Goal: Information Seeking & Learning: Learn about a topic

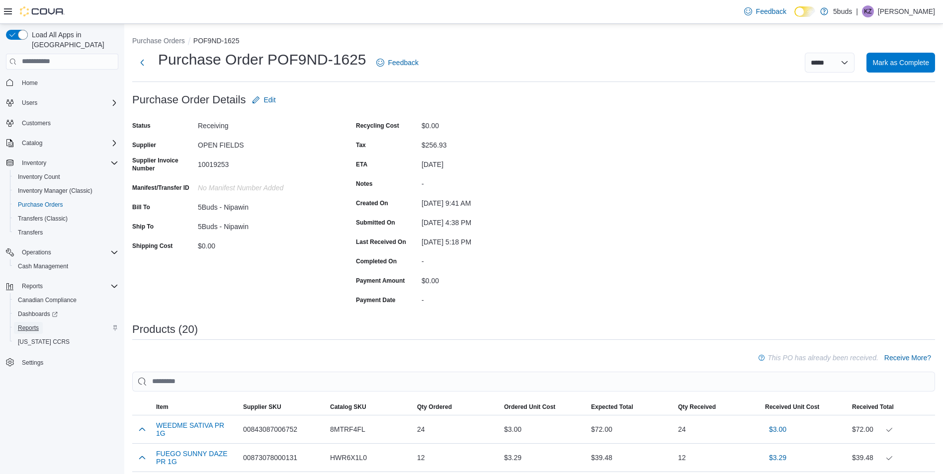
click at [30, 324] on span "Reports" at bounding box center [28, 328] width 21 height 8
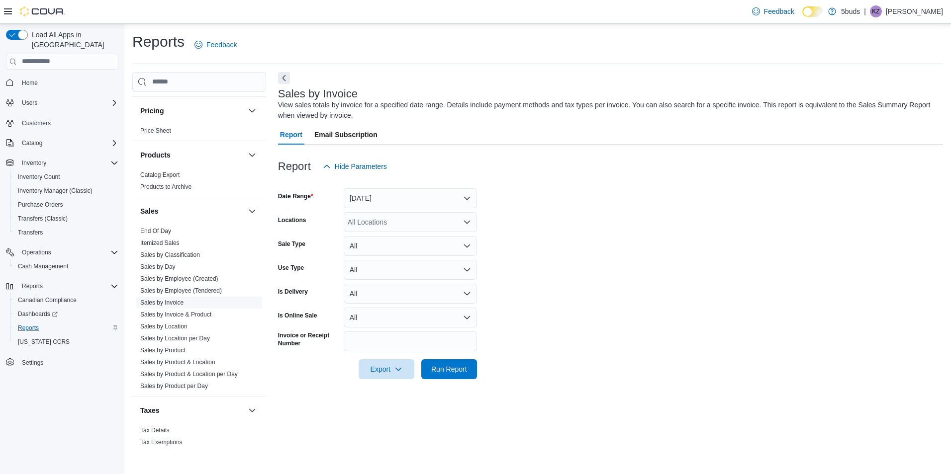
scroll to position [719, 0]
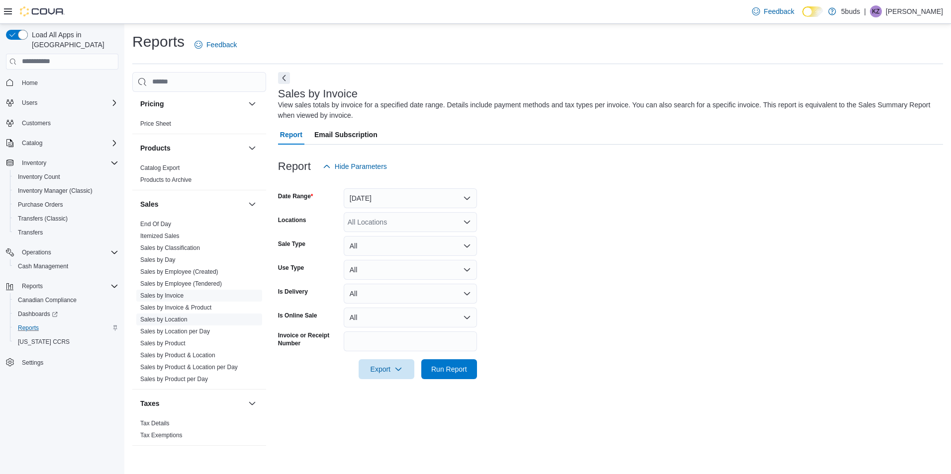
click at [165, 316] on link "Sales by Location" at bounding box center [163, 319] width 47 height 7
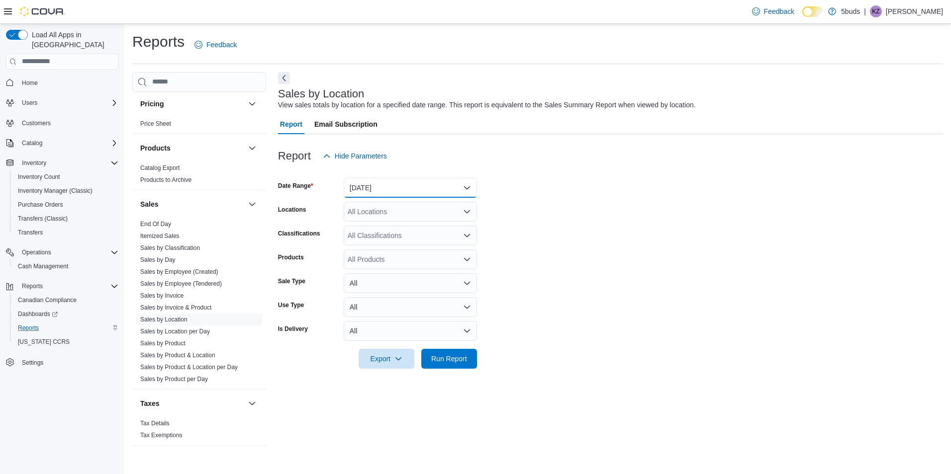
click at [397, 186] on button "[DATE]" at bounding box center [410, 188] width 133 height 20
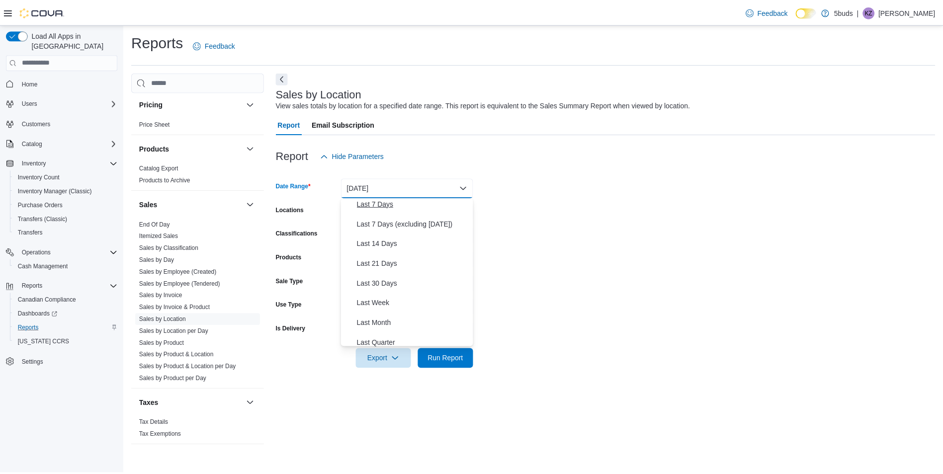
scroll to position [149, 0]
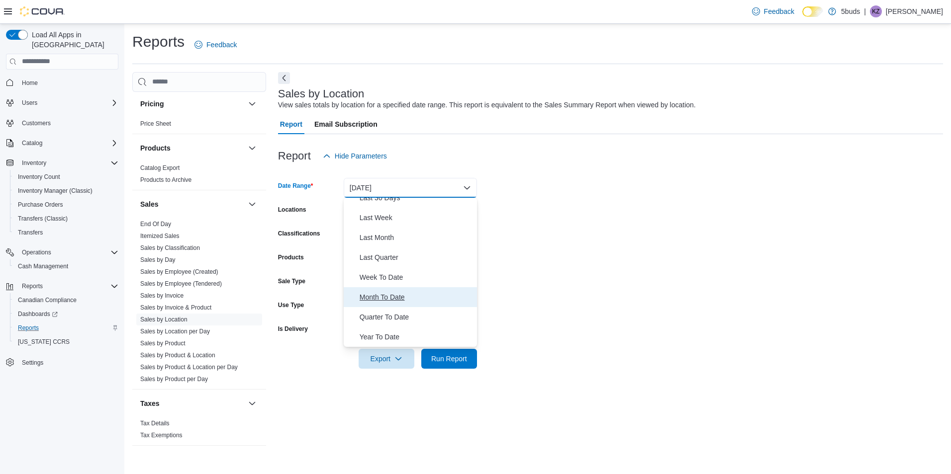
click at [392, 296] on span "Month To Date" at bounding box center [416, 297] width 113 height 12
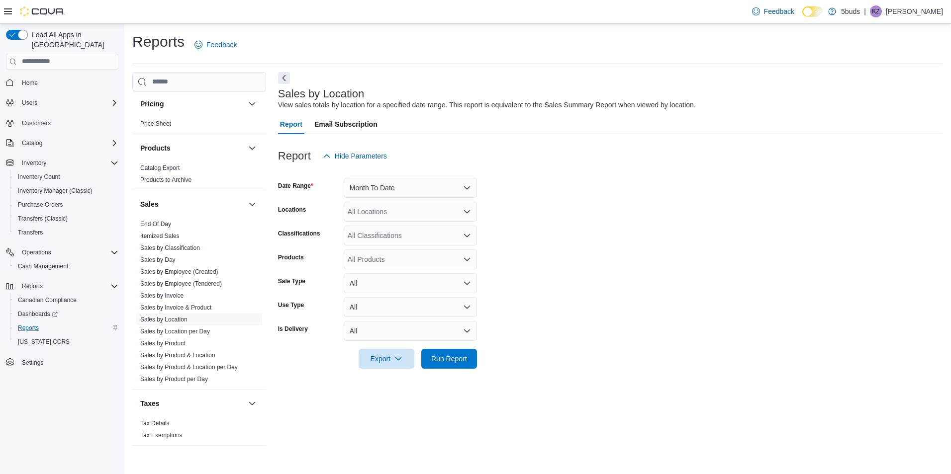
click at [542, 272] on form "Date Range Month To Date Locations All Locations Classifications All Classifica…" at bounding box center [610, 267] width 665 height 203
click at [411, 209] on div "All Locations" at bounding box center [410, 212] width 133 height 20
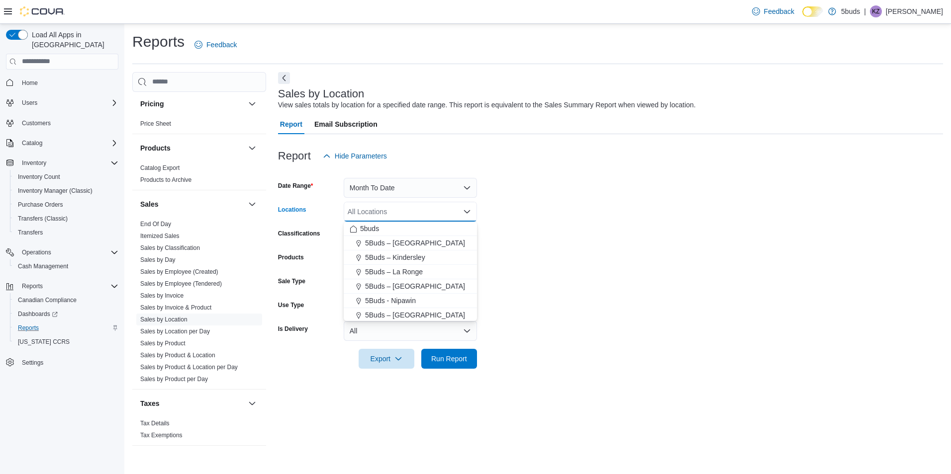
click at [556, 215] on form "Date Range Month To Date Locations All Locations Combo box. Selected. Combo box…" at bounding box center [610, 267] width 665 height 203
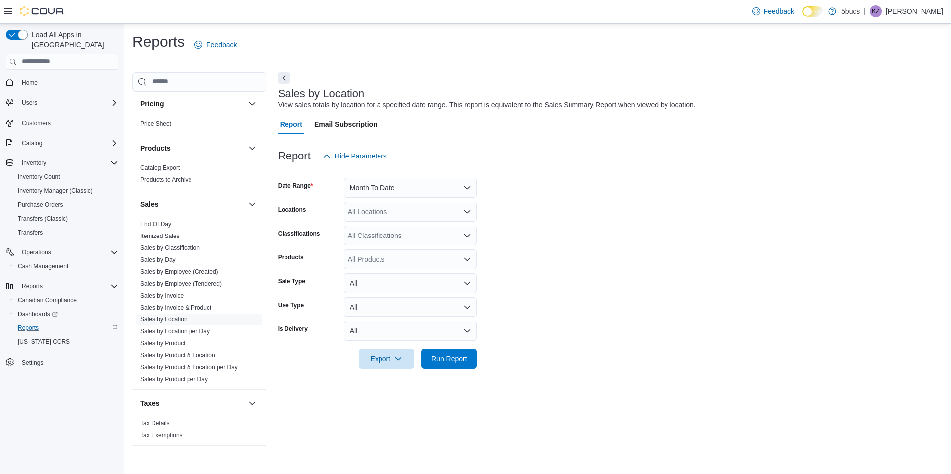
click at [437, 214] on div "All Locations" at bounding box center [410, 212] width 133 height 20
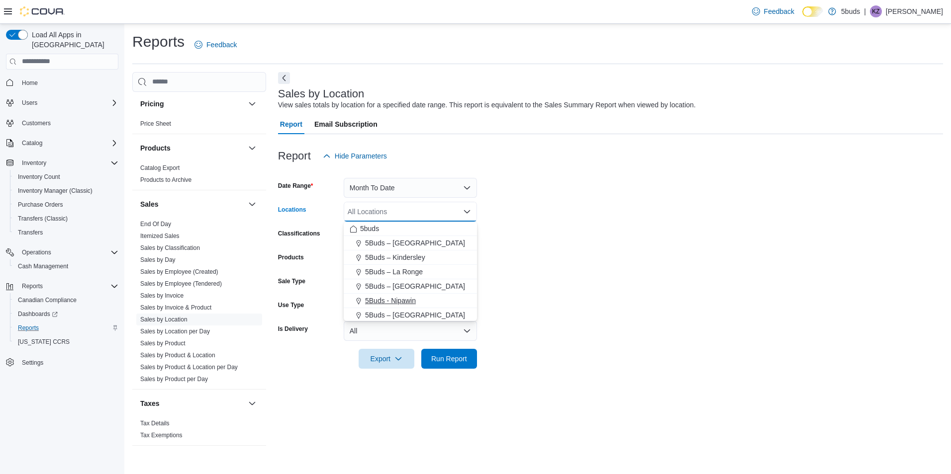
click at [425, 299] on div "5Buds - Nipawin" at bounding box center [410, 301] width 121 height 10
click at [522, 299] on form "Date Range Month To Date Locations 5Buds - Nipawin Combo box. Selected. 5Buds -…" at bounding box center [610, 267] width 665 height 203
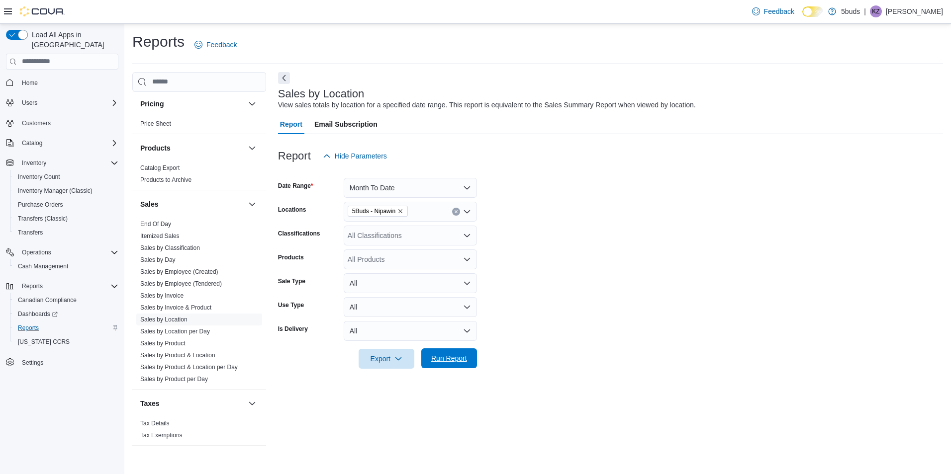
click at [451, 357] on span "Run Report" at bounding box center [449, 359] width 36 height 10
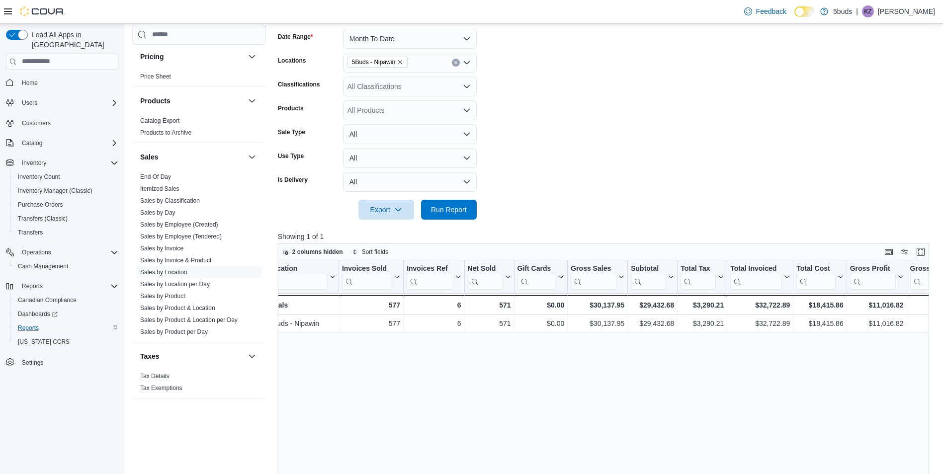
scroll to position [0, 13]
drag, startPoint x: 673, startPoint y: 305, endPoint x: 639, endPoint y: 307, distance: 34.3
click at [639, 307] on div "$29,432.68" at bounding box center [652, 305] width 43 height 12
click at [393, 39] on button "Month To Date" at bounding box center [410, 39] width 133 height 20
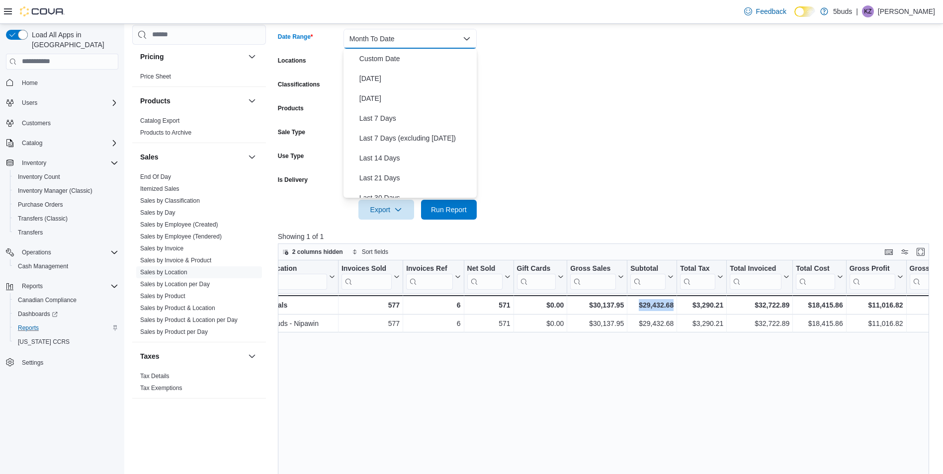
scroll to position [149, 0]
click at [373, 72] on span "Last Week" at bounding box center [416, 69] width 113 height 12
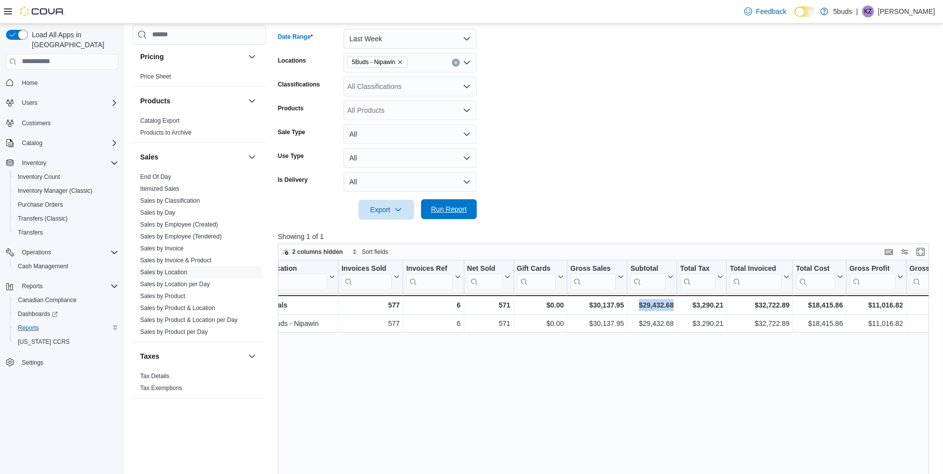
click at [450, 200] on div "Export Run Report" at bounding box center [377, 210] width 199 height 20
click at [454, 206] on span "Run Report" at bounding box center [449, 209] width 36 height 10
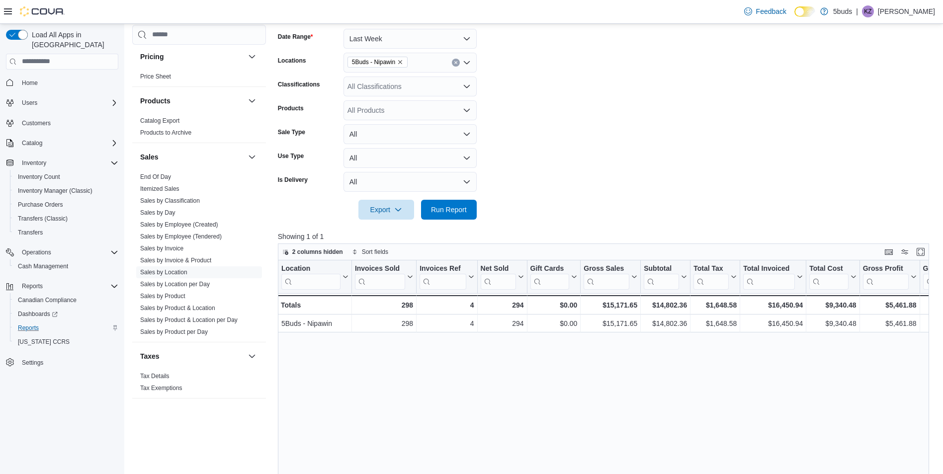
drag, startPoint x: 604, startPoint y: 363, endPoint x: 617, endPoint y: 360, distance: 12.8
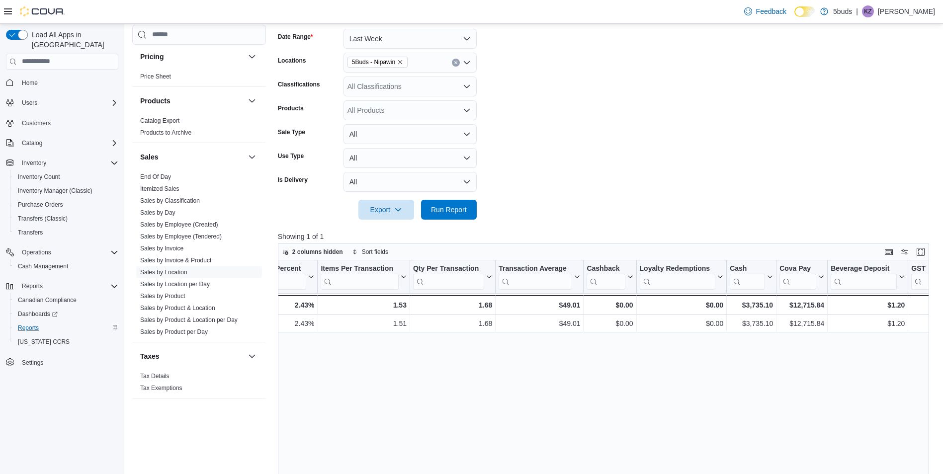
scroll to position [0, 815]
click at [31, 79] on span "Home" at bounding box center [30, 83] width 16 height 8
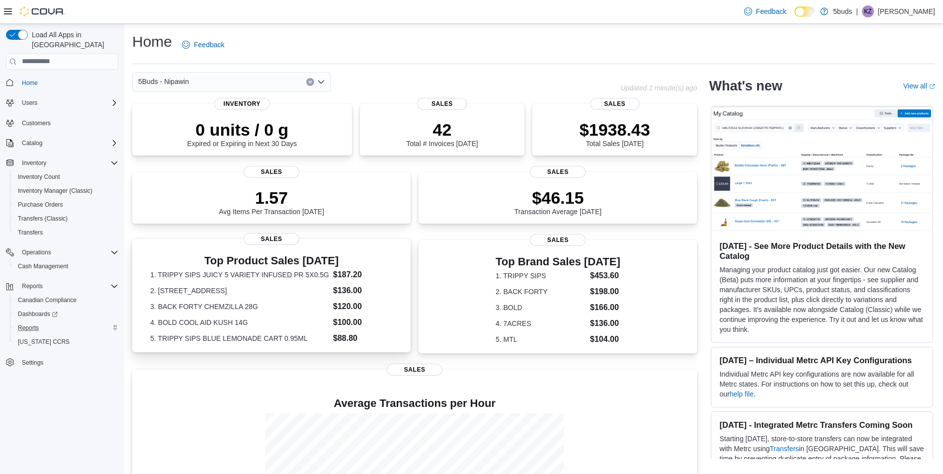
click at [271, 293] on dt "2. 7ACRES WHITE WIDOW 28G" at bounding box center [239, 291] width 179 height 10
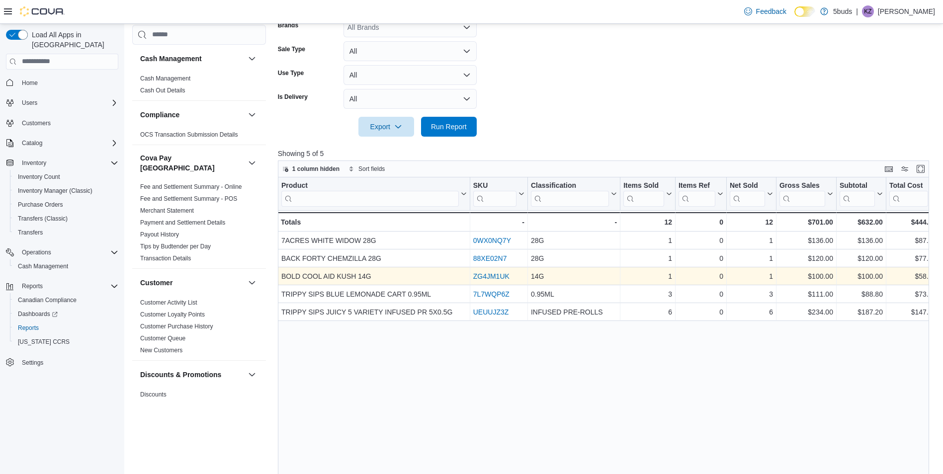
scroll to position [298, 0]
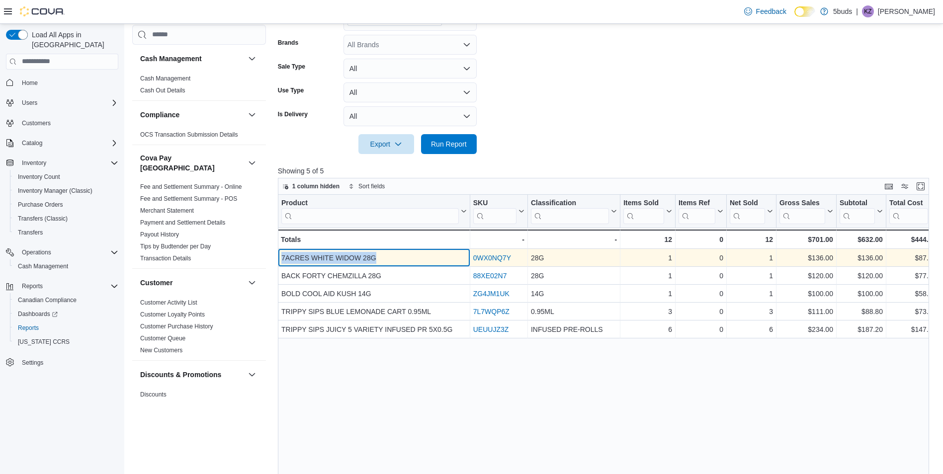
drag, startPoint x: 376, startPoint y: 258, endPoint x: 281, endPoint y: 259, distance: 95.0
click at [281, 259] on div "7ACRES WHITE WIDOW 28G - Product, column 1, row 1" at bounding box center [374, 258] width 192 height 18
copy div "7ACRES WHITE WIDOW 28G"
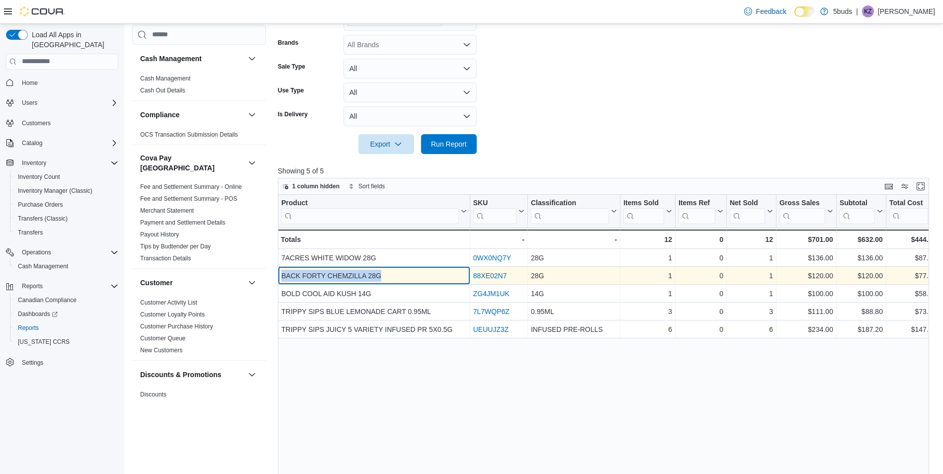
drag, startPoint x: 380, startPoint y: 276, endPoint x: 281, endPoint y: 277, distance: 99.0
click at [281, 277] on div "BACK FORTY CHEMZILLA 28G" at bounding box center [374, 276] width 186 height 12
copy div "BACK FORTY CHEMZILLA 28G"
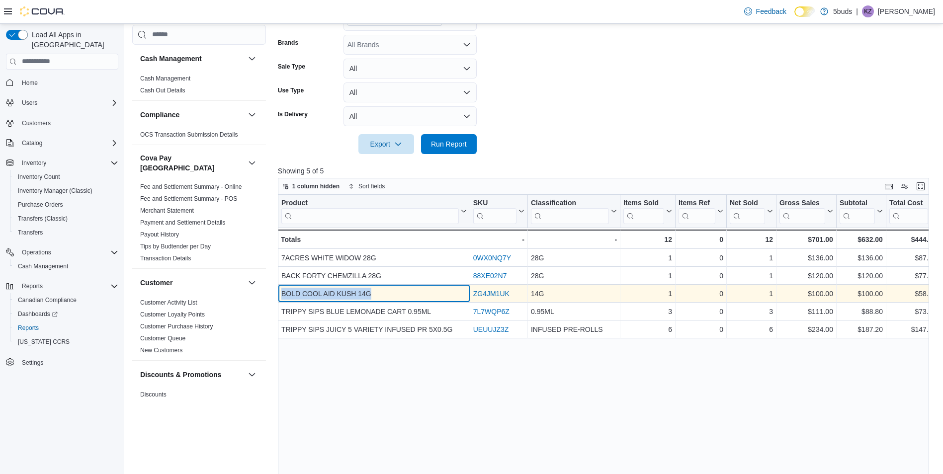
drag, startPoint x: 370, startPoint y: 296, endPoint x: 282, endPoint y: 296, distance: 87.5
click at [282, 296] on div "BOLD COOL AID KUSH 14G" at bounding box center [374, 294] width 186 height 12
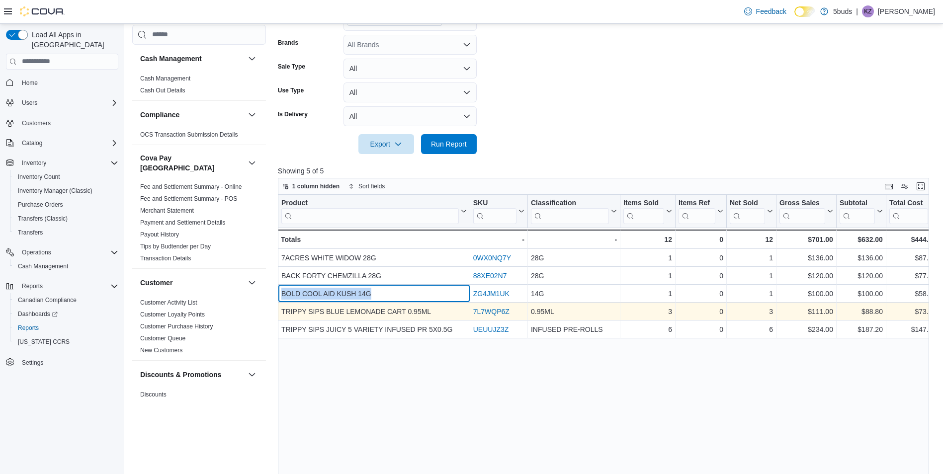
copy div "BOLD COOL AID KUSH 14G"
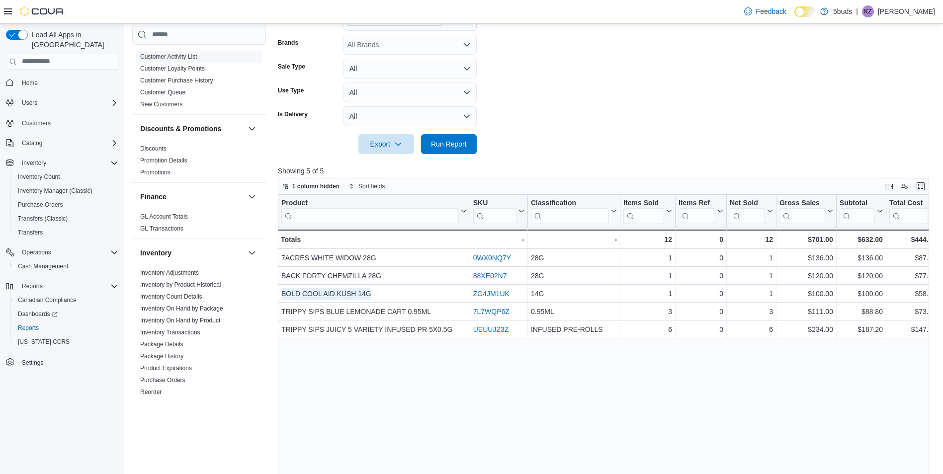
scroll to position [249, 0]
click at [182, 315] on link "Inventory On Hand by Product" at bounding box center [180, 318] width 80 height 7
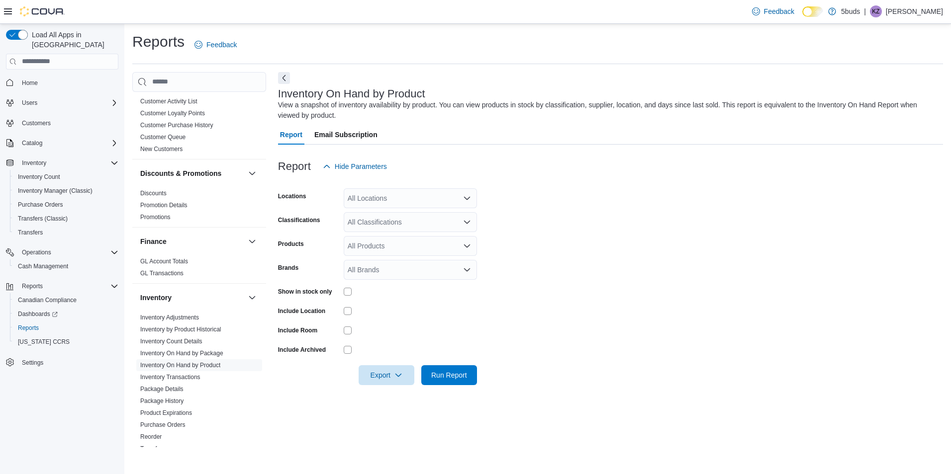
click at [392, 201] on div "All Locations" at bounding box center [410, 198] width 133 height 20
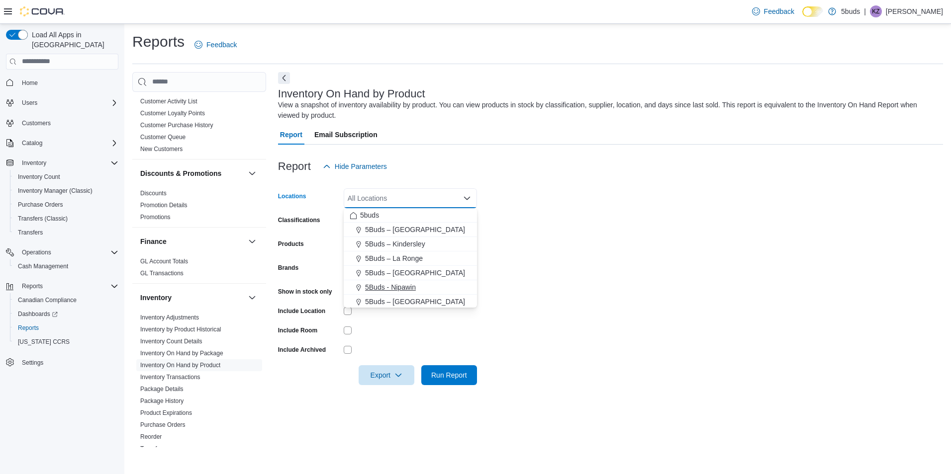
click at [395, 287] on span "5Buds - Nipawin" at bounding box center [390, 287] width 51 height 10
click at [551, 288] on form "Locations 5Buds - [GEOGRAPHIC_DATA] Combo box. Selected. 5Buds - [GEOGRAPHIC_DA…" at bounding box center [610, 281] width 665 height 209
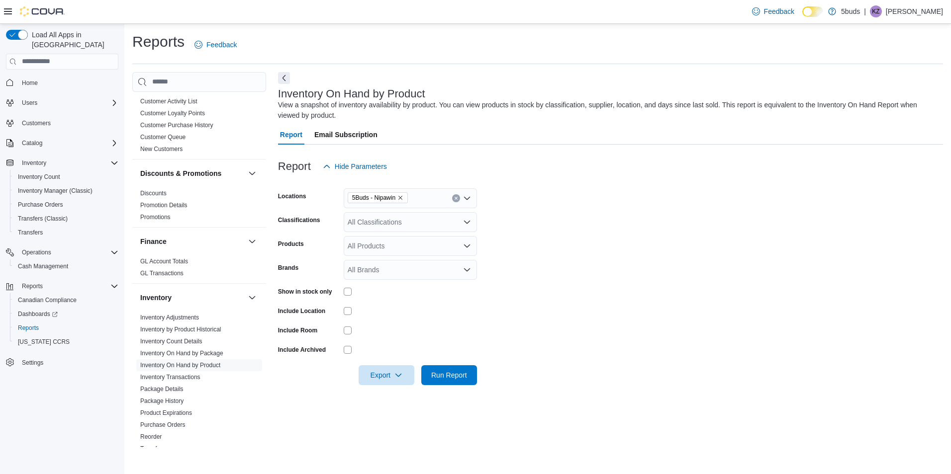
click at [422, 220] on div "All Classifications" at bounding box center [410, 222] width 133 height 20
click at [383, 320] on span "28G" at bounding box center [381, 319] width 13 height 10
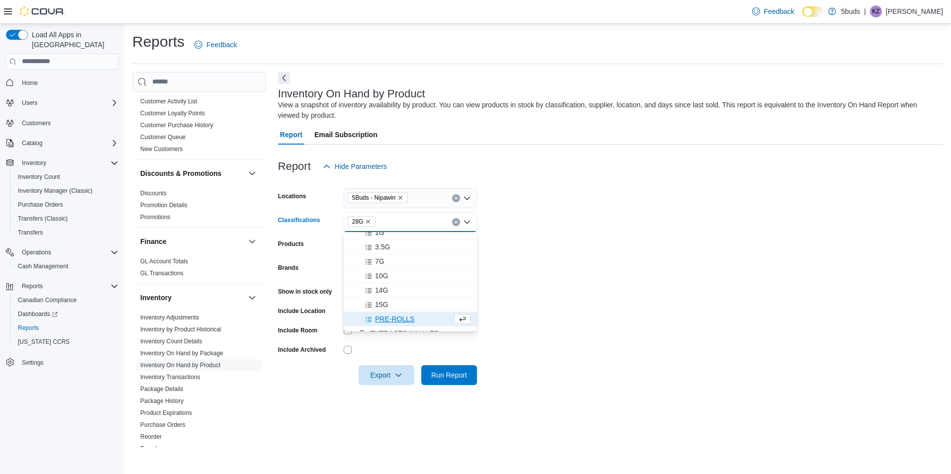
click at [510, 318] on form "Locations 5Buds - [GEOGRAPHIC_DATA] Classifications 28G Combo box. Selected. 28…" at bounding box center [610, 281] width 665 height 209
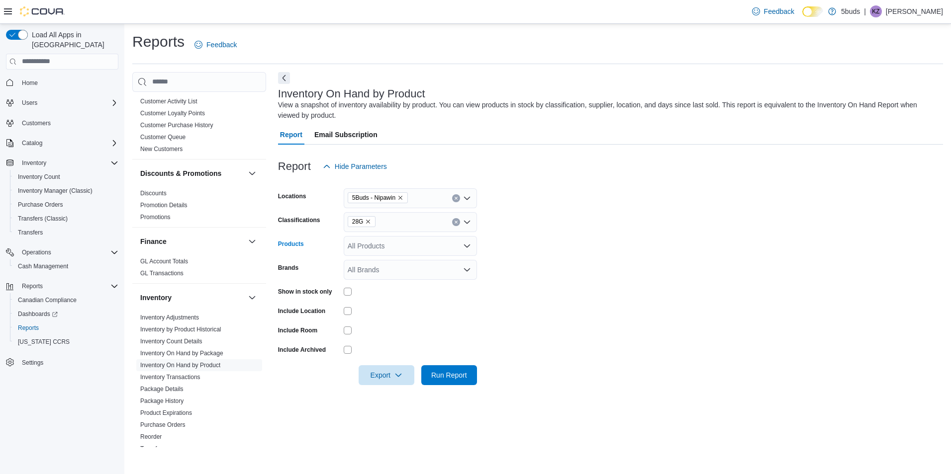
click at [375, 248] on div "All Products" at bounding box center [410, 246] width 133 height 20
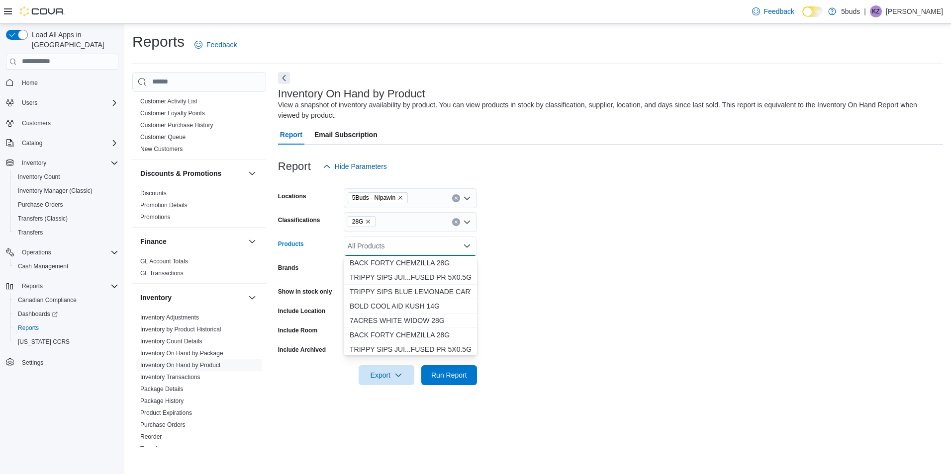
click at [548, 262] on form "Locations 5Buds - Nipawin Classifications 28G Products All Products Combo box. …" at bounding box center [610, 281] width 665 height 209
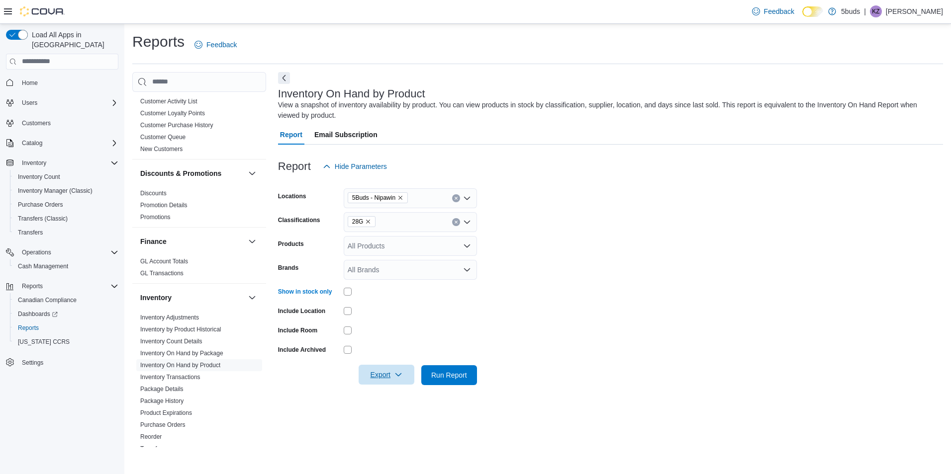
click at [389, 376] on span "Export" at bounding box center [387, 375] width 44 height 20
click at [378, 398] on span "Export to Excel" at bounding box center [388, 395] width 45 height 8
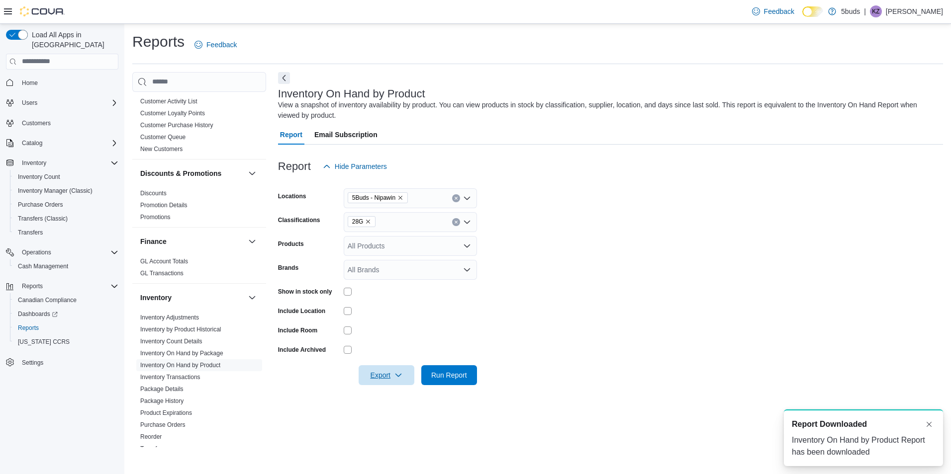
scroll to position [0, 0]
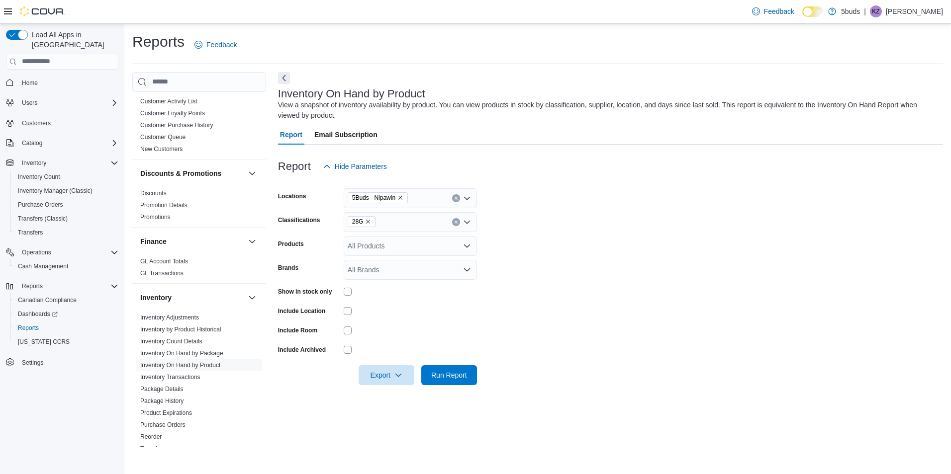
click at [680, 9] on div "Feedback Dark Mode 5buds | KZ [PERSON_NAME]" at bounding box center [475, 12] width 951 height 24
click at [24, 324] on span "Reports" at bounding box center [28, 328] width 21 height 8
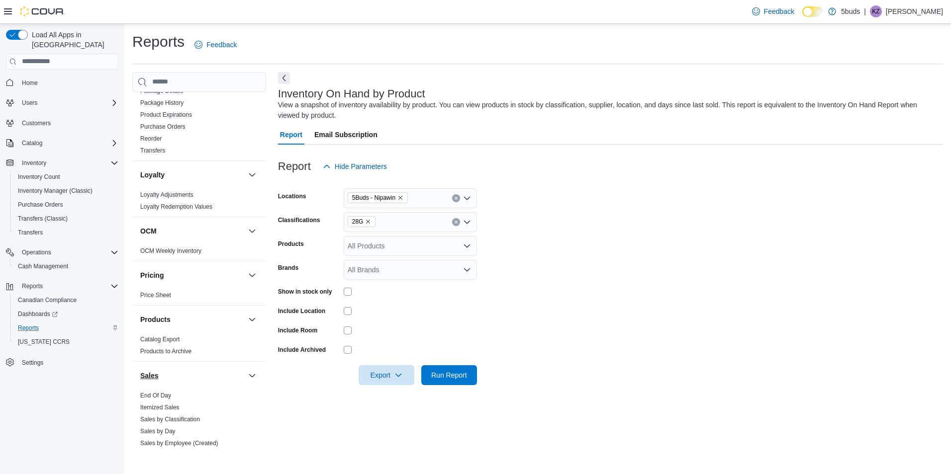
scroll to position [719, 0]
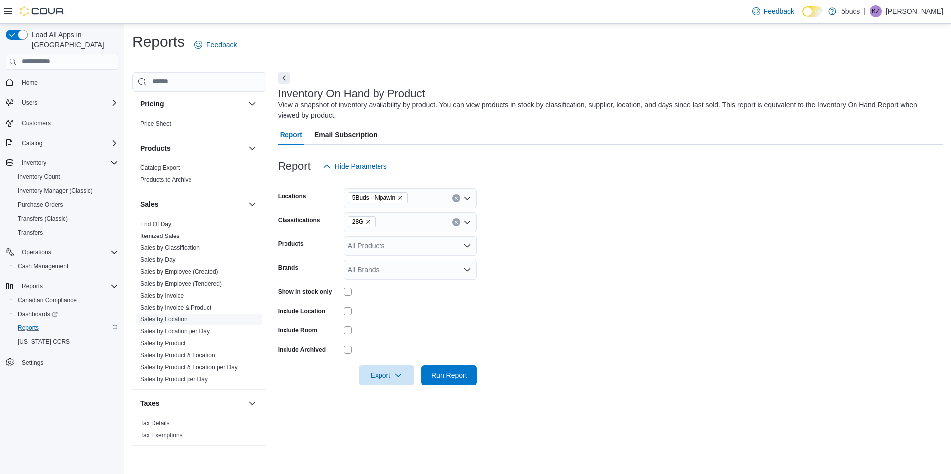
click at [174, 316] on link "Sales by Location" at bounding box center [163, 319] width 47 height 7
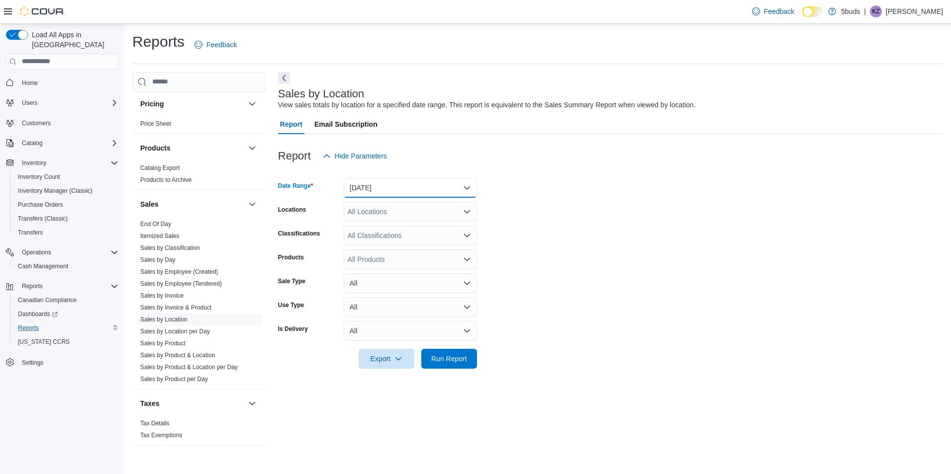
click at [374, 188] on button "[DATE]" at bounding box center [410, 188] width 133 height 20
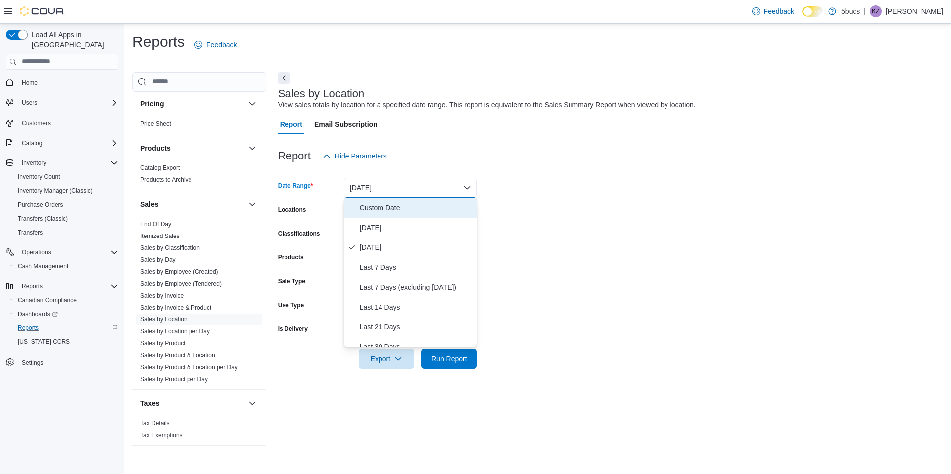
click at [387, 211] on span "Custom Date" at bounding box center [416, 208] width 113 height 12
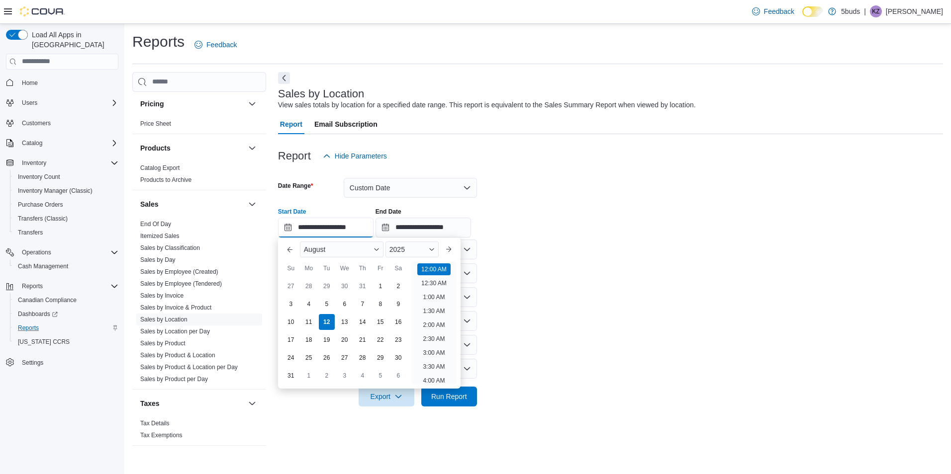
click at [341, 226] on input "**********" at bounding box center [325, 228] width 95 height 20
click at [352, 229] on input "**********" at bounding box center [325, 228] width 95 height 20
click at [430, 288] on li "4:00 PM" at bounding box center [434, 286] width 30 height 12
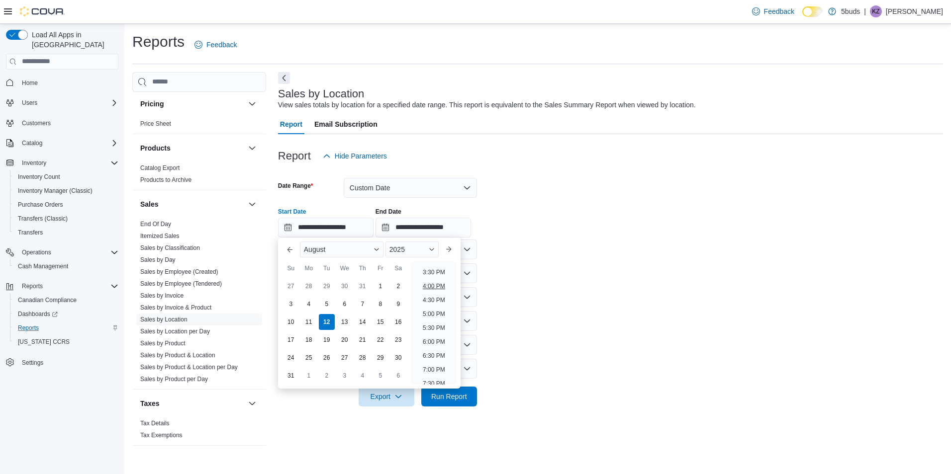
type input "**********"
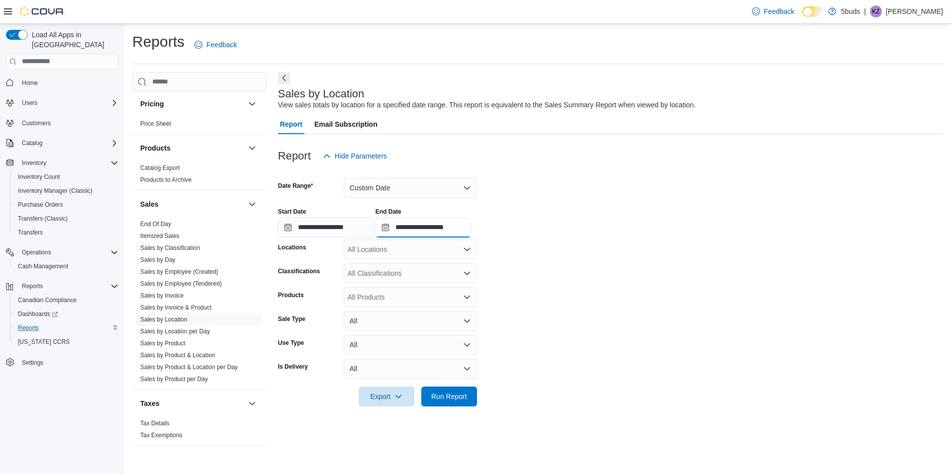
click at [450, 226] on input "**********" at bounding box center [422, 228] width 95 height 20
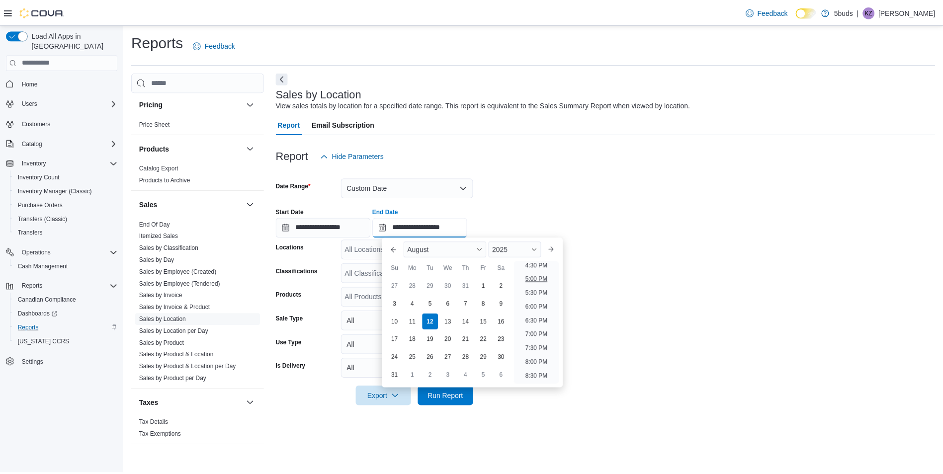
scroll to position [448, 0]
click at [536, 294] on li "5:00 PM" at bounding box center [541, 295] width 30 height 12
type input "**********"
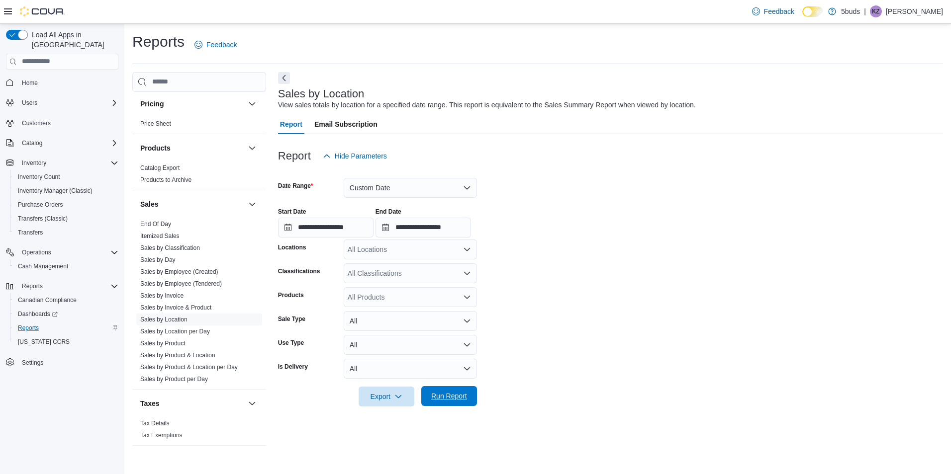
click at [458, 397] on span "Run Report" at bounding box center [449, 396] width 36 height 10
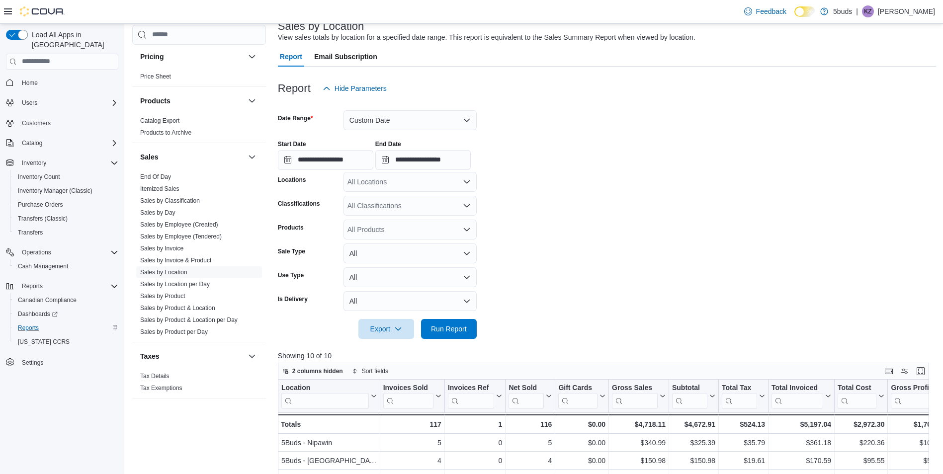
scroll to position [50, 0]
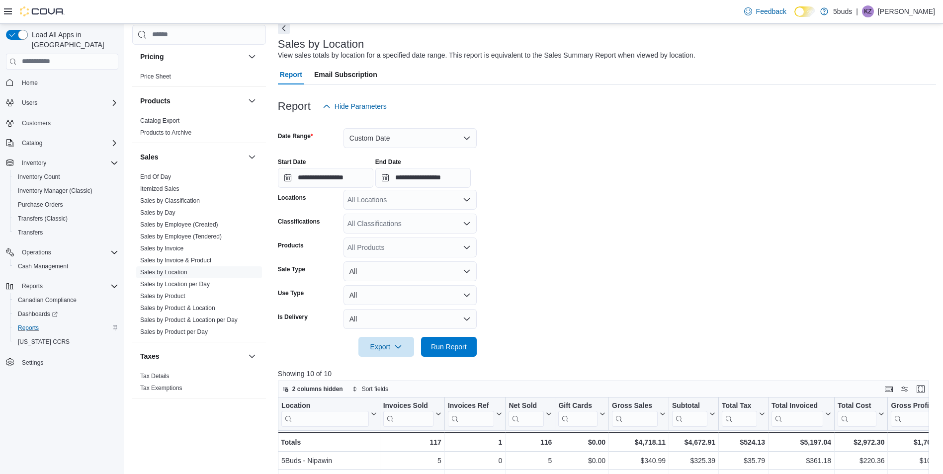
click at [395, 197] on div "All Locations" at bounding box center [410, 200] width 133 height 20
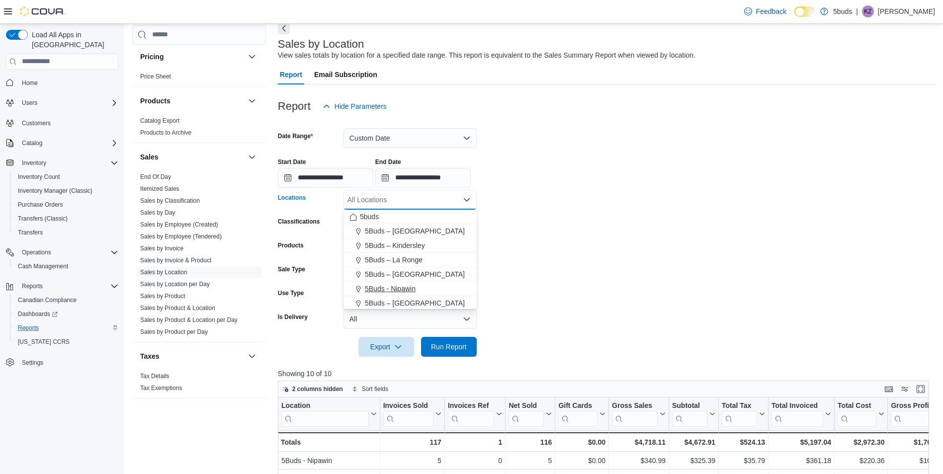
click at [388, 286] on span "5Buds - Nipawin" at bounding box center [390, 289] width 51 height 10
click at [574, 280] on form "**********" at bounding box center [607, 236] width 658 height 241
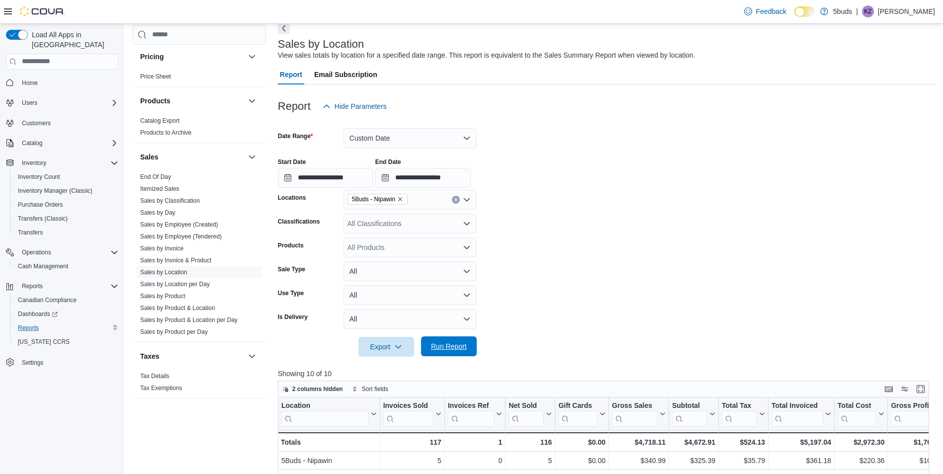
click at [440, 348] on span "Run Report" at bounding box center [449, 347] width 36 height 10
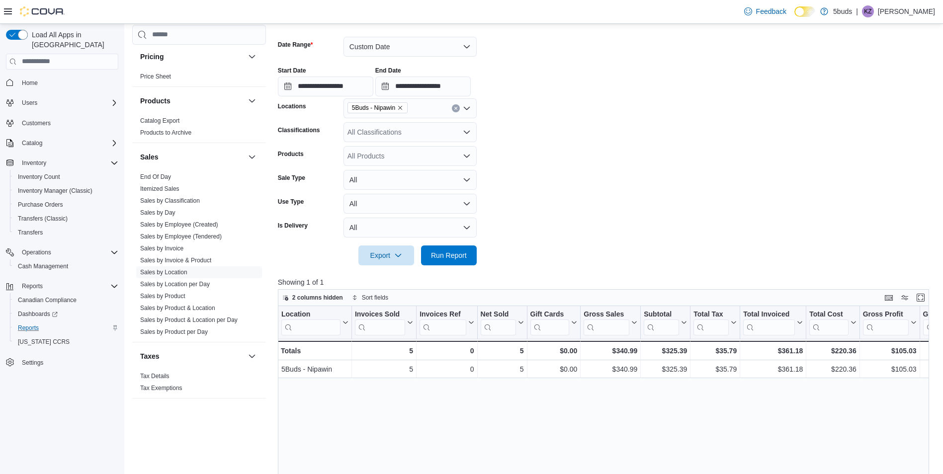
scroll to position [149, 0]
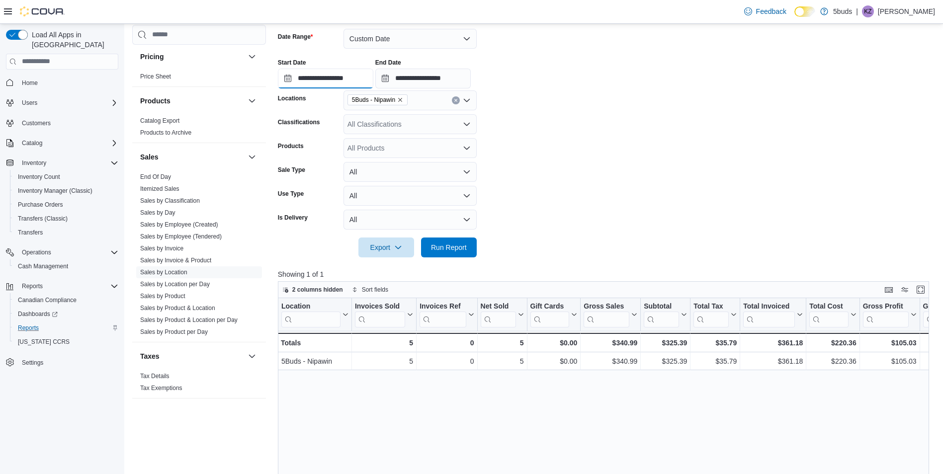
click at [353, 80] on input "**********" at bounding box center [325, 79] width 95 height 20
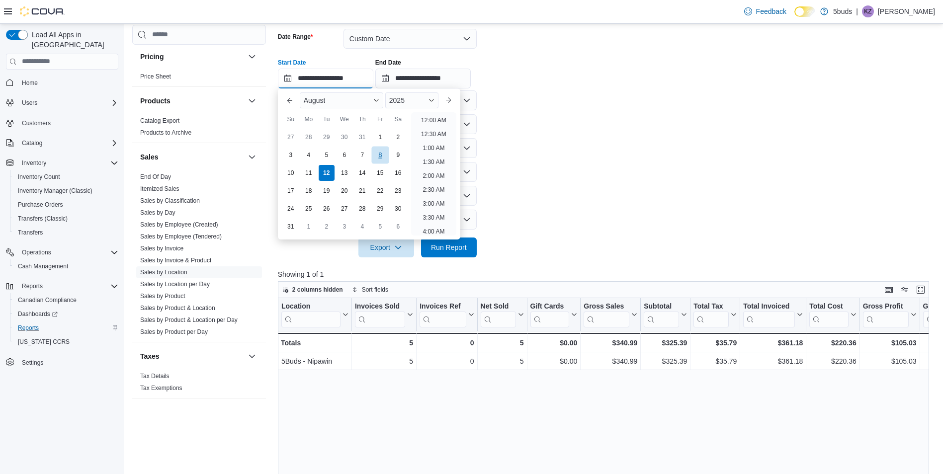
scroll to position [476, 0]
click at [429, 117] on li "5:00 PM" at bounding box center [434, 117] width 30 height 12
type input "**********"
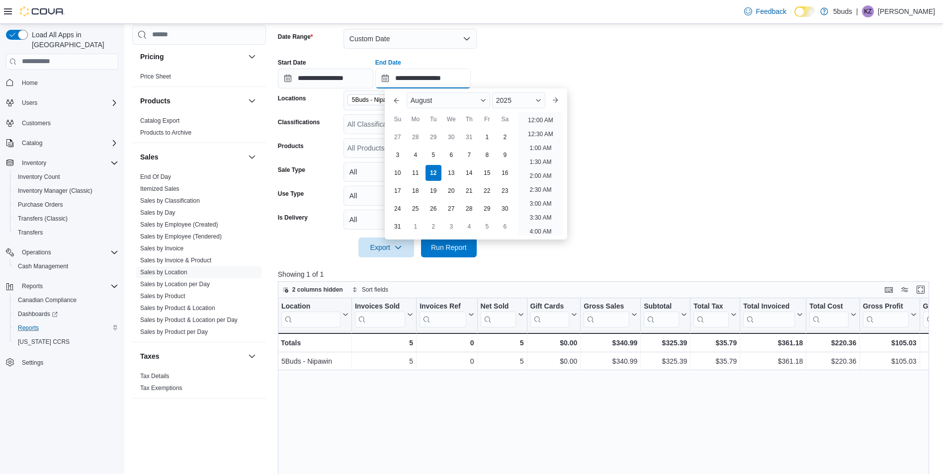
click at [456, 77] on input "**********" at bounding box center [422, 79] width 95 height 20
click at [541, 117] on li "6:00 PM" at bounding box center [541, 117] width 30 height 12
type input "**********"
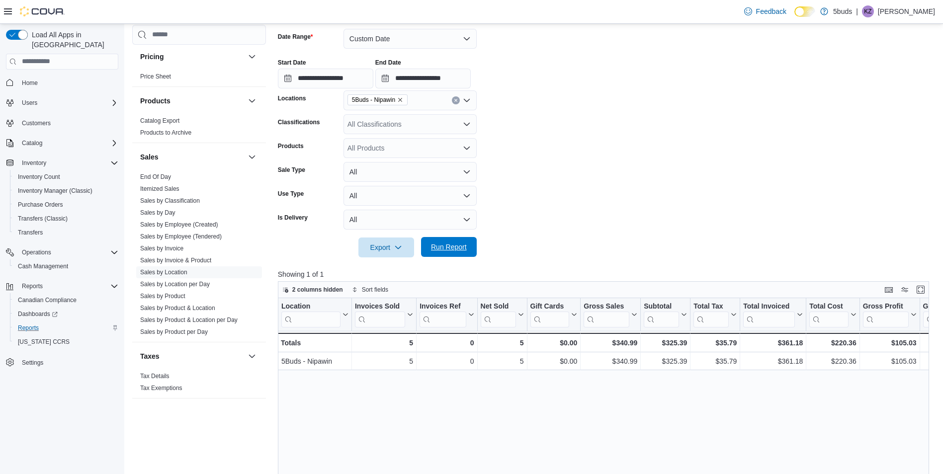
click at [456, 253] on span "Run Report" at bounding box center [449, 247] width 44 height 20
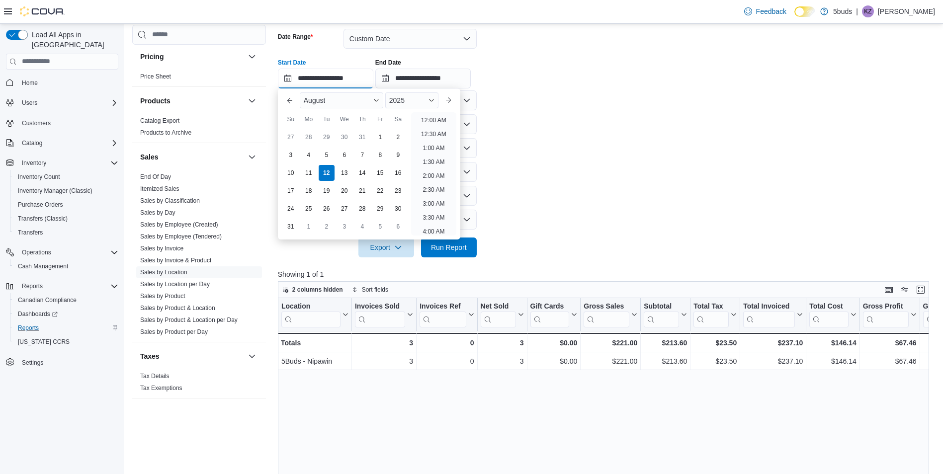
click at [358, 76] on input "**********" at bounding box center [325, 79] width 95 height 20
click at [428, 120] on li "6:00 PM" at bounding box center [434, 117] width 30 height 12
type input "**********"
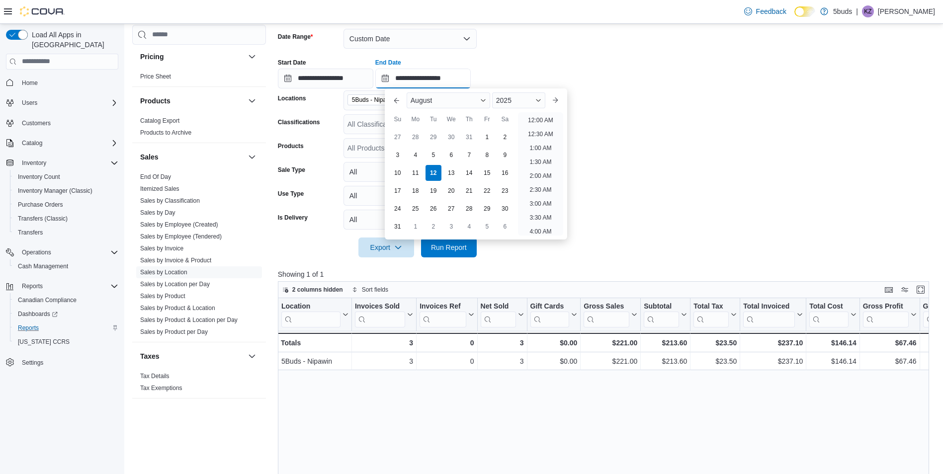
click at [458, 85] on input "**********" at bounding box center [422, 79] width 95 height 20
click at [537, 118] on li "7:00 PM" at bounding box center [541, 117] width 30 height 12
type input "**********"
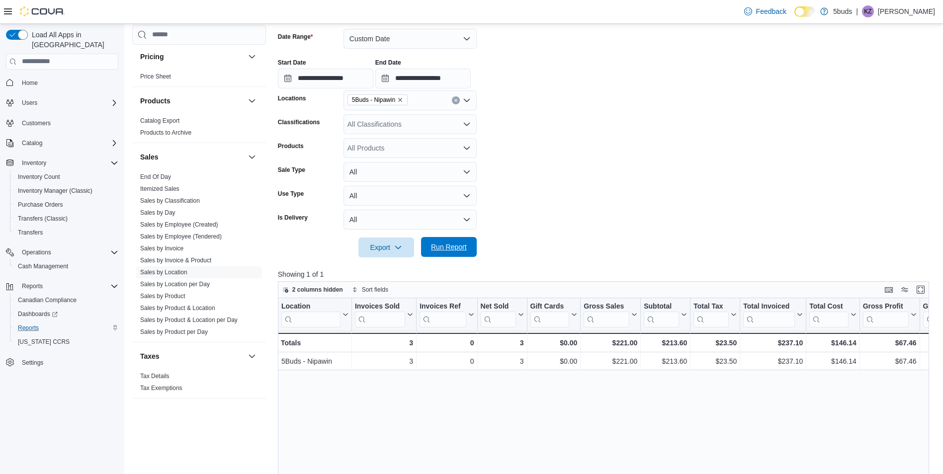
click at [442, 244] on span "Run Report" at bounding box center [449, 247] width 36 height 10
